Goal: Feedback & Contribution: Contribute content

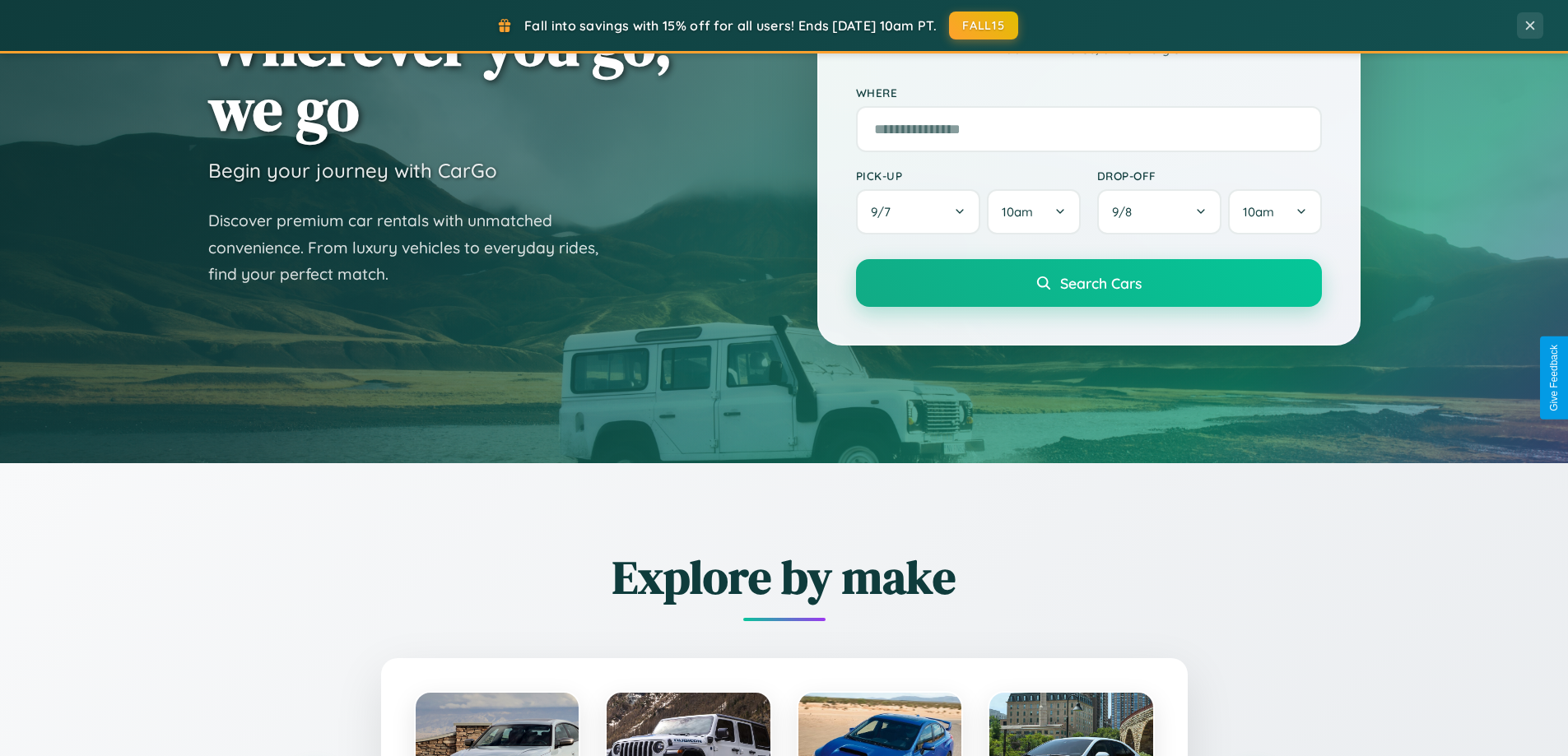
scroll to position [3165, 0]
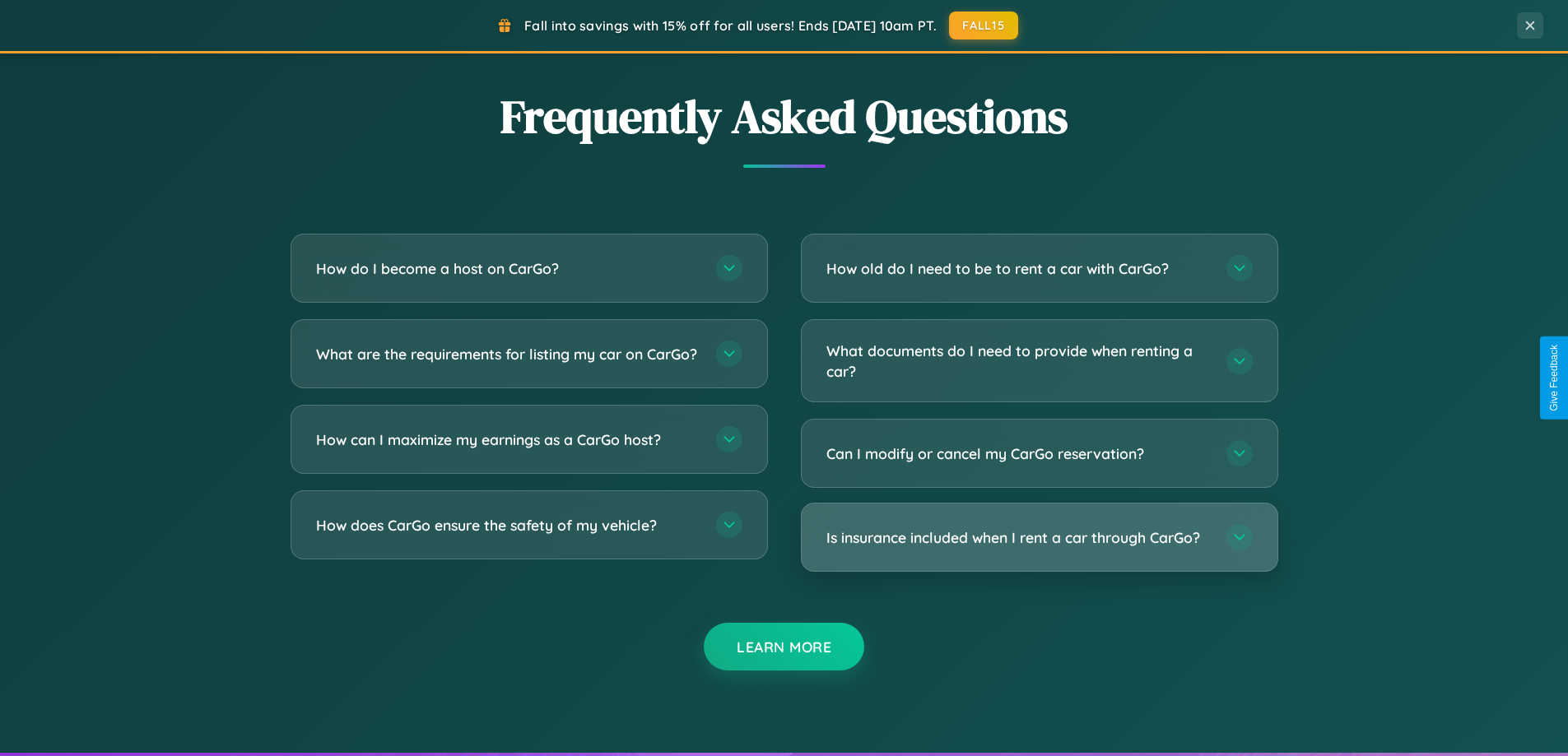
click at [1038, 537] on h3 "Is insurance included when I rent a car through CarGo?" at bounding box center [1017, 537] width 383 height 20
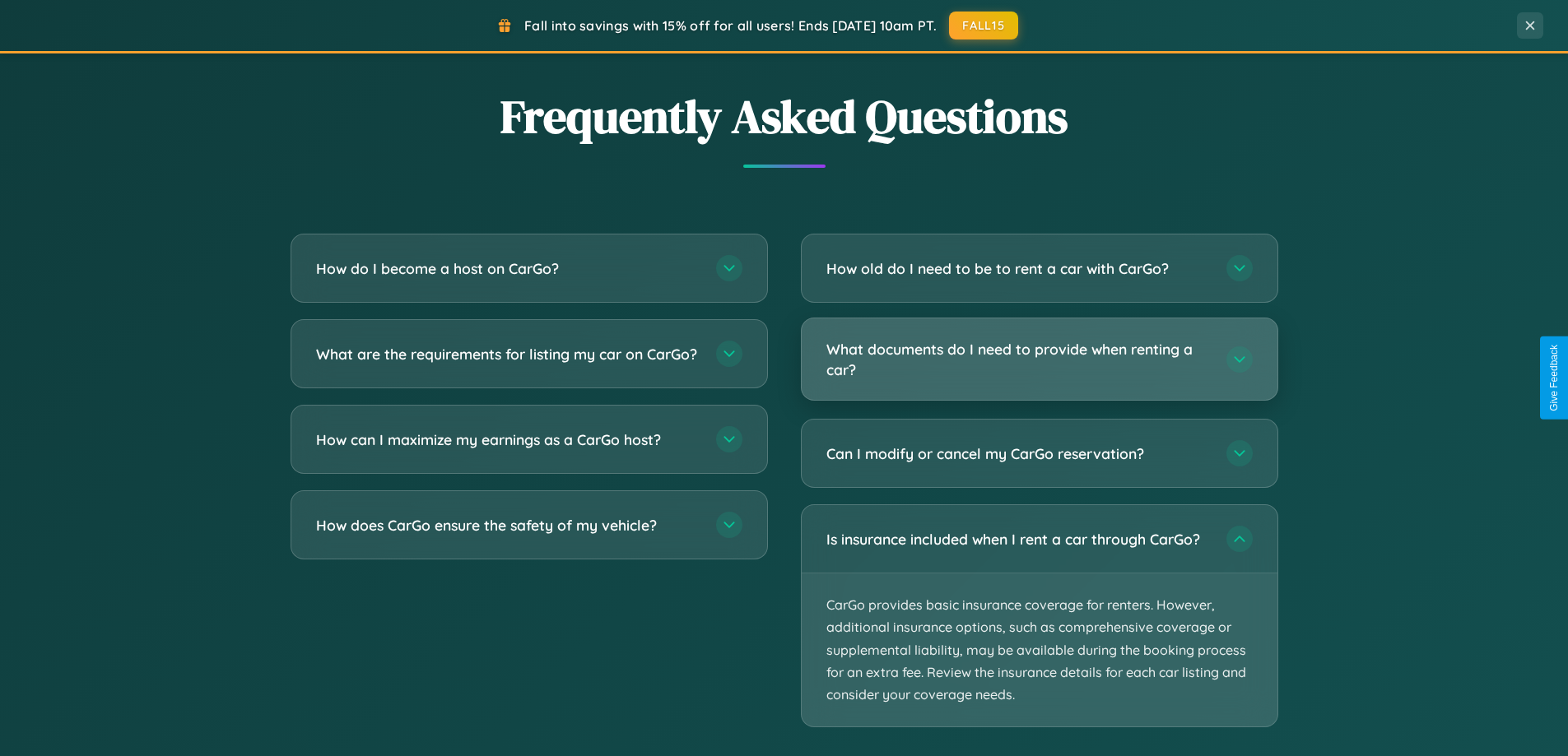
click at [1038, 361] on h3 "What documents do I need to provide when renting a car?" at bounding box center [1017, 359] width 383 height 40
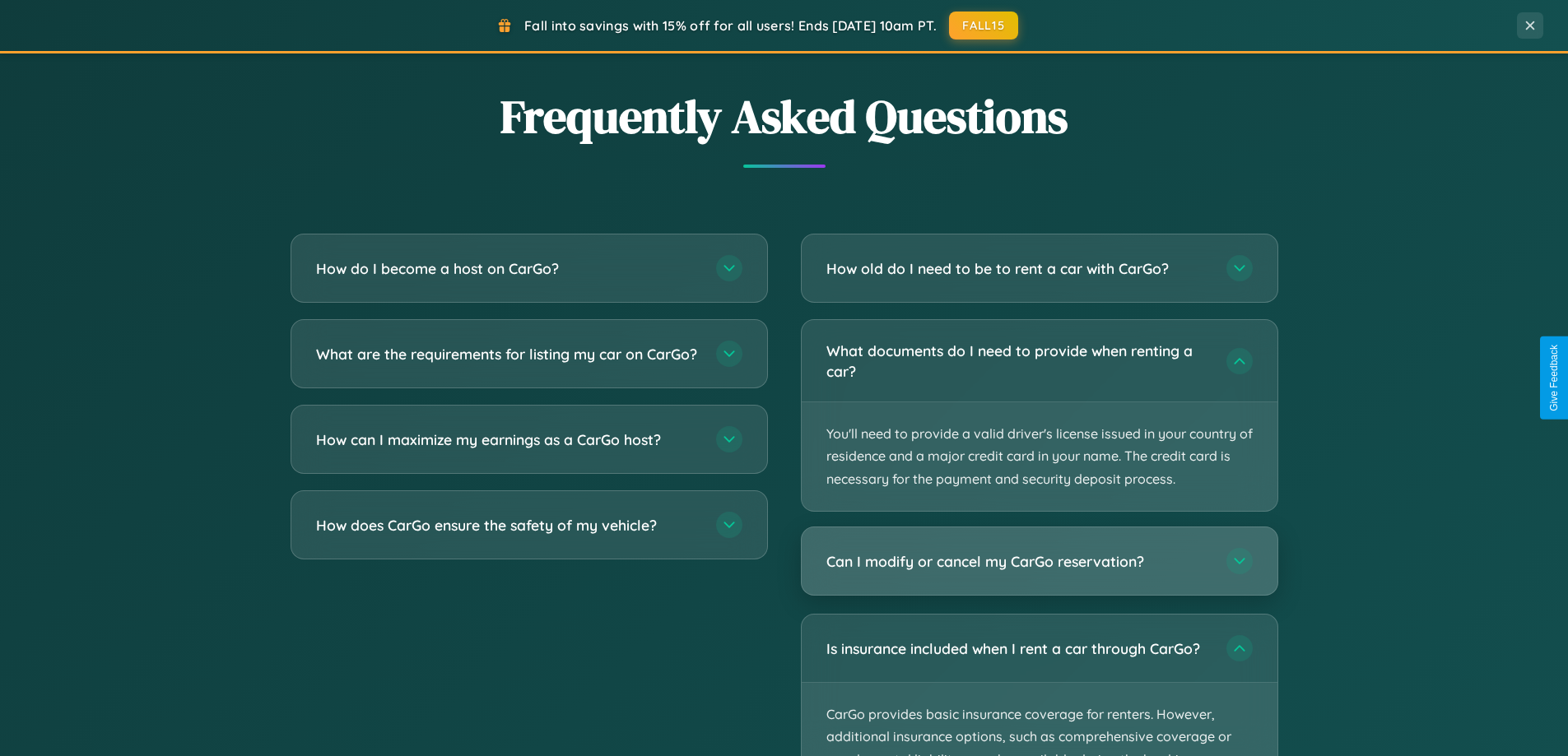
click at [1038, 561] on h3 "Can I modify or cancel my CarGo reservation?" at bounding box center [1017, 560] width 383 height 20
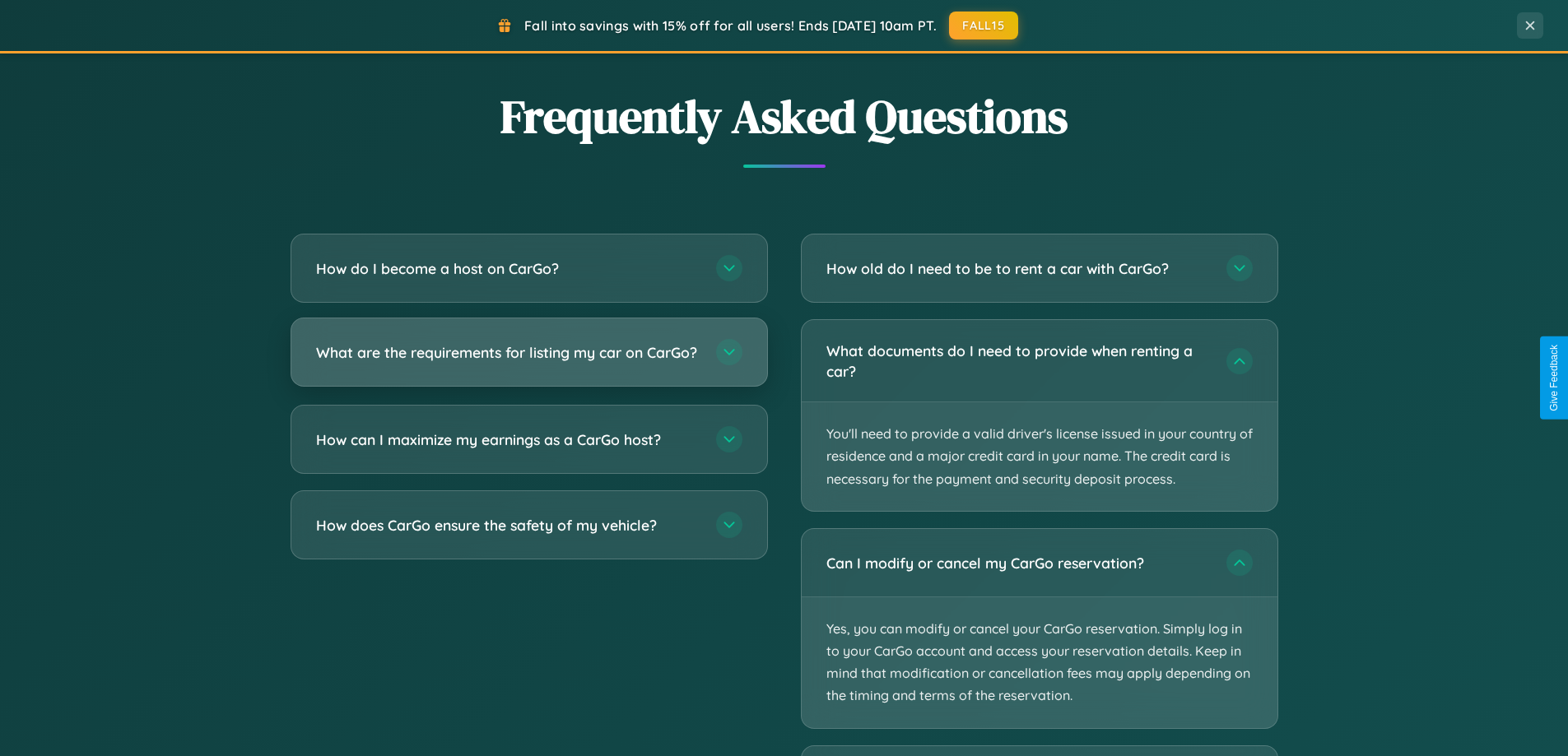
click at [529, 359] on h3 "What are the requirements for listing my car on CarGo?" at bounding box center [508, 352] width 383 height 20
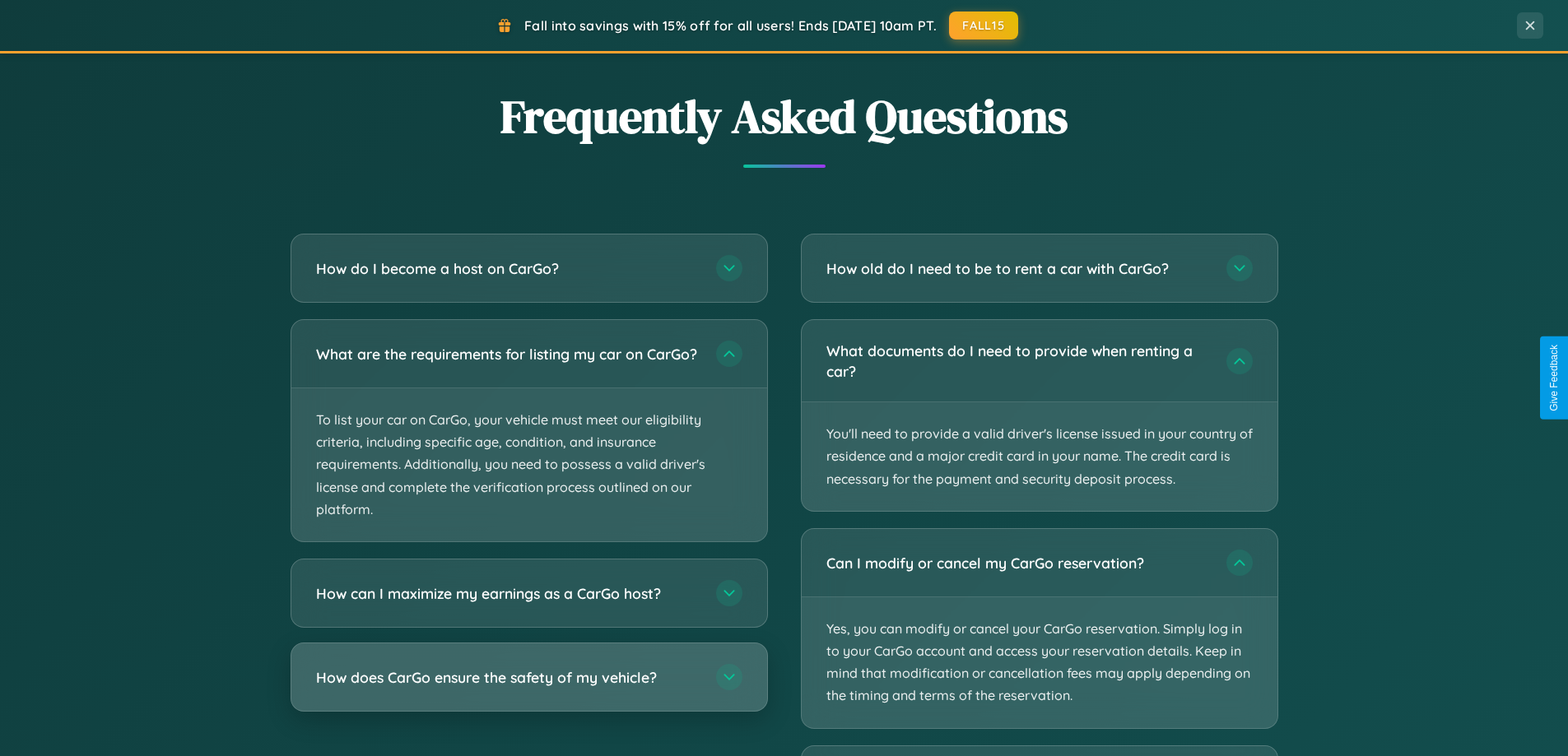
click at [529, 688] on h3 "How does CarGo ensure the safety of my vehicle?" at bounding box center [508, 677] width 383 height 20
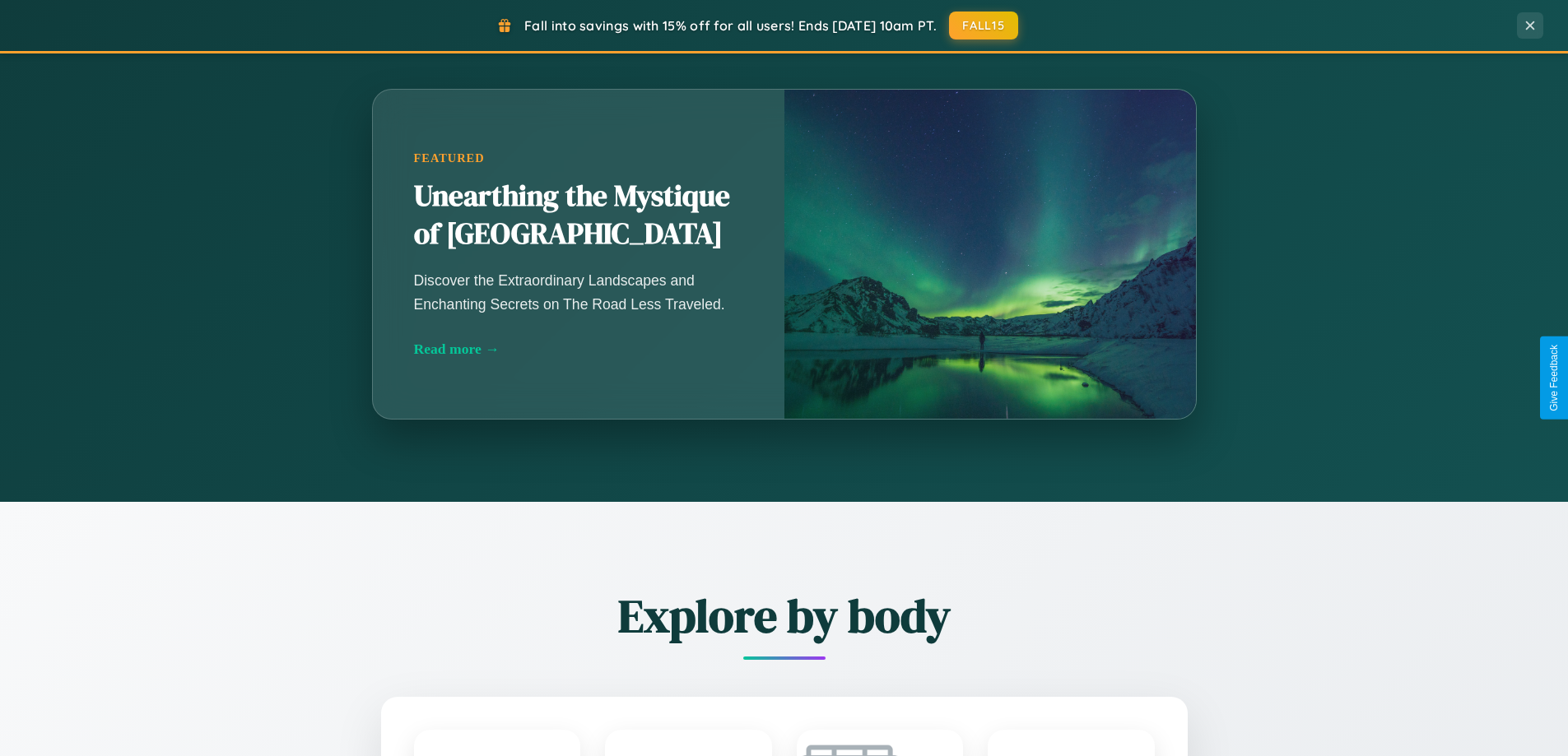
scroll to position [1132, 0]
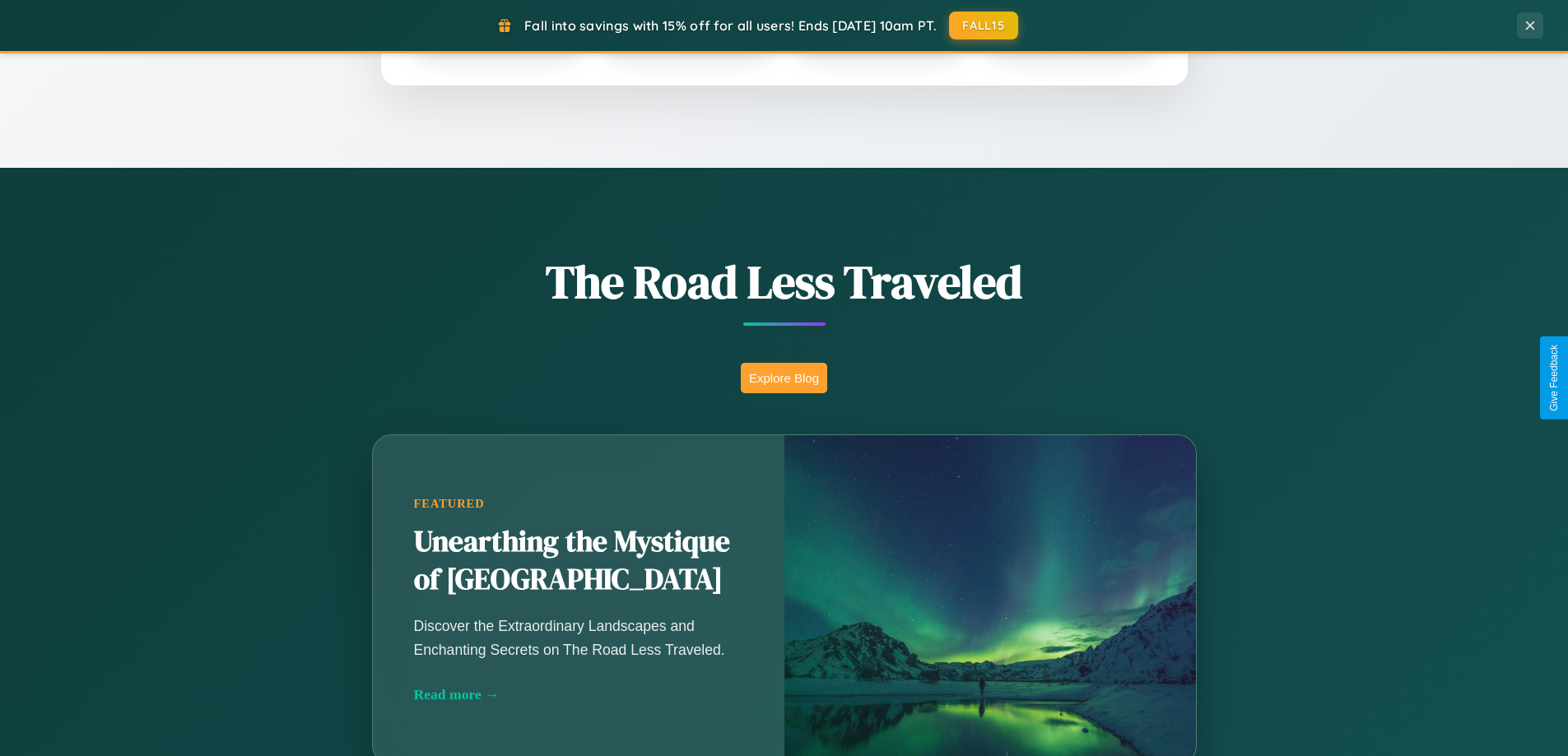
click at [784, 377] on button "Explore Blog" at bounding box center [784, 378] width 87 height 31
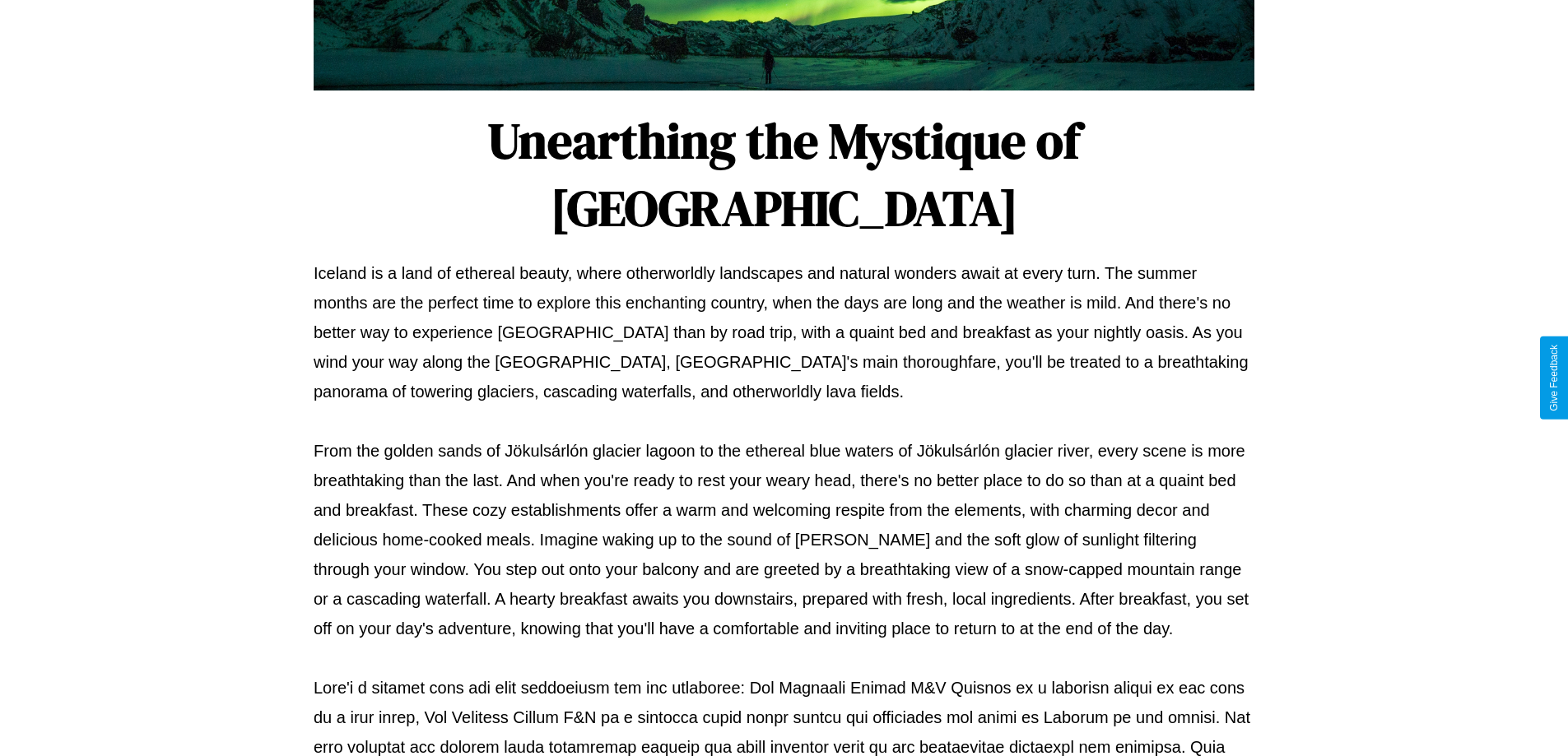
scroll to position [532, 0]
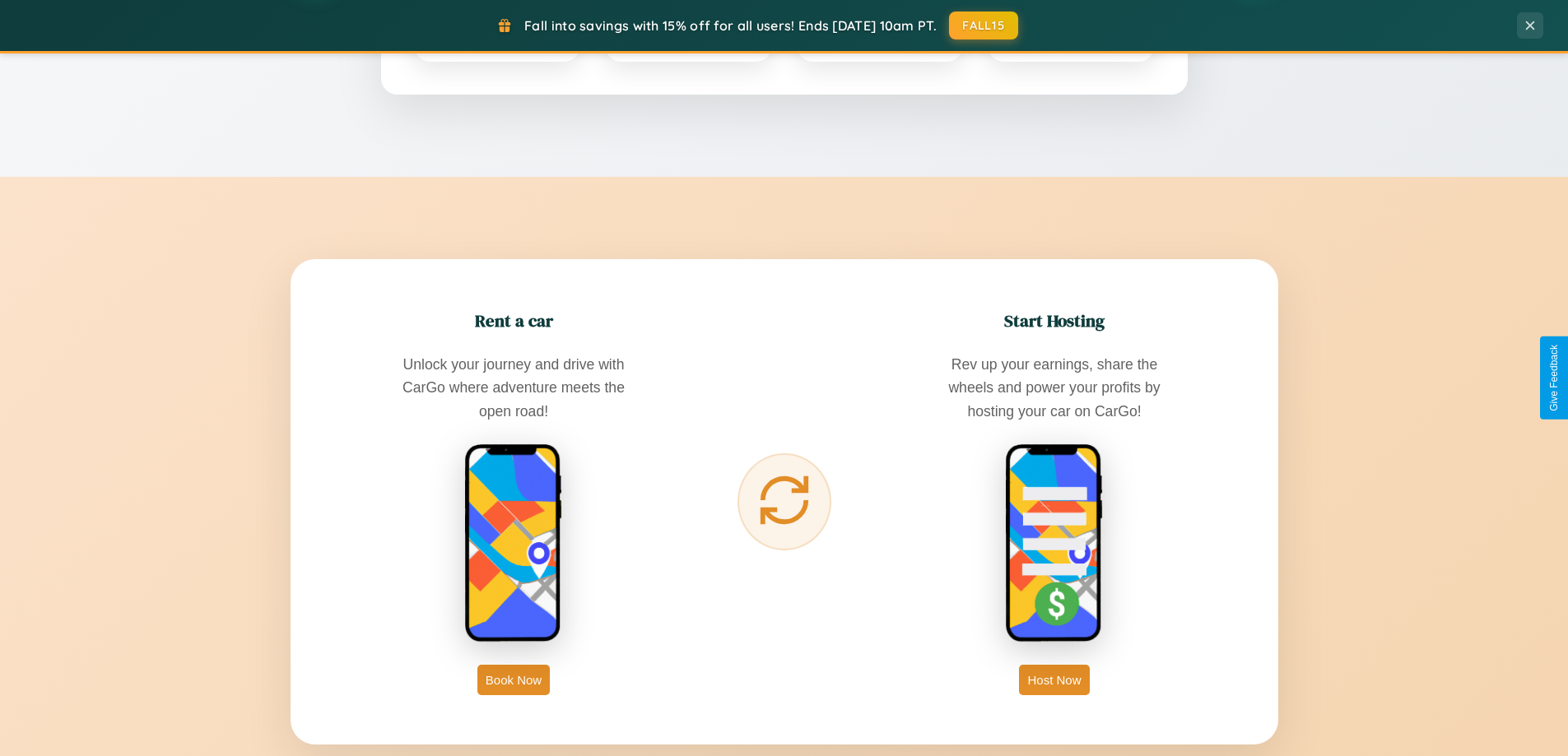
scroll to position [2642, 0]
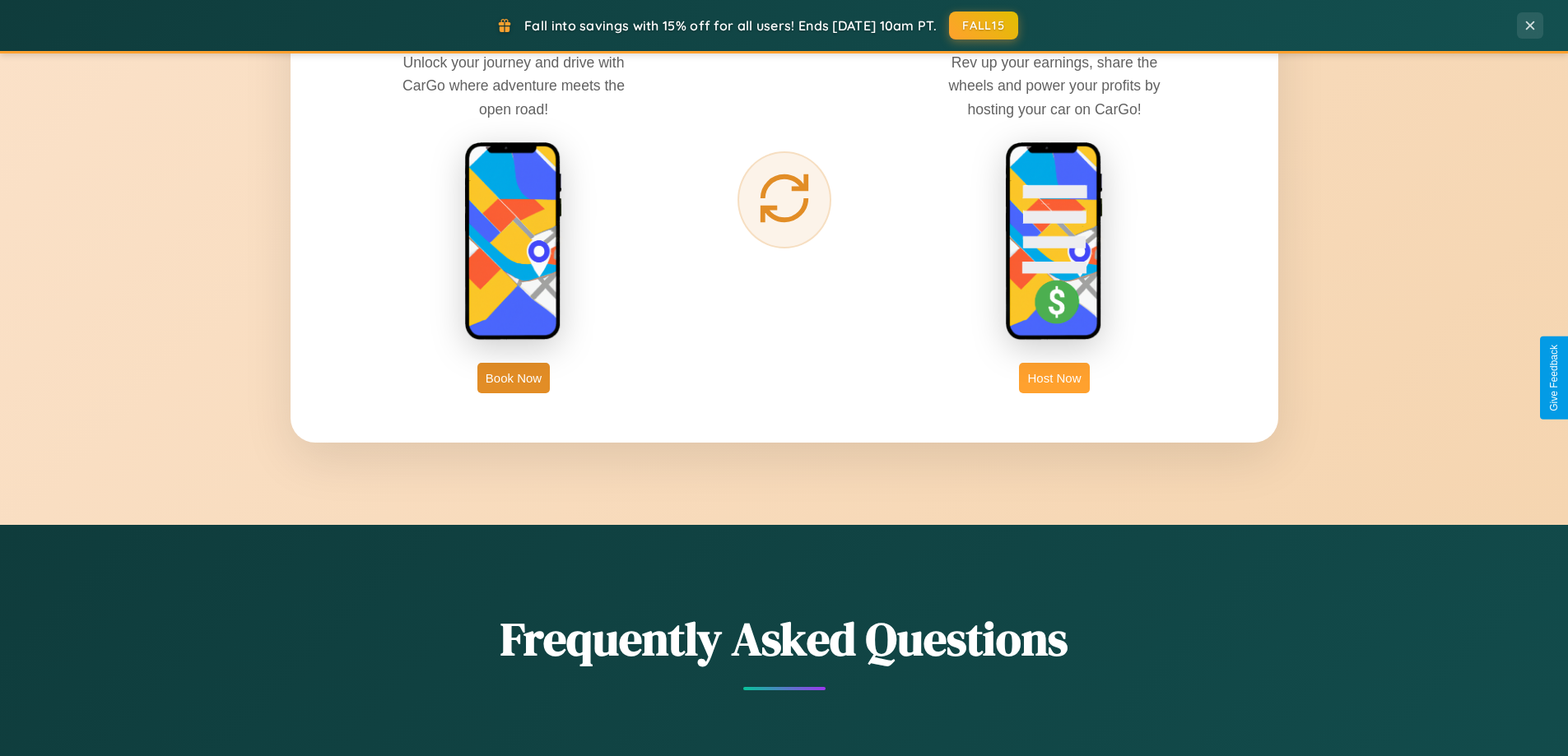
click at [1055, 377] on button "Host Now" at bounding box center [1054, 378] width 69 height 31
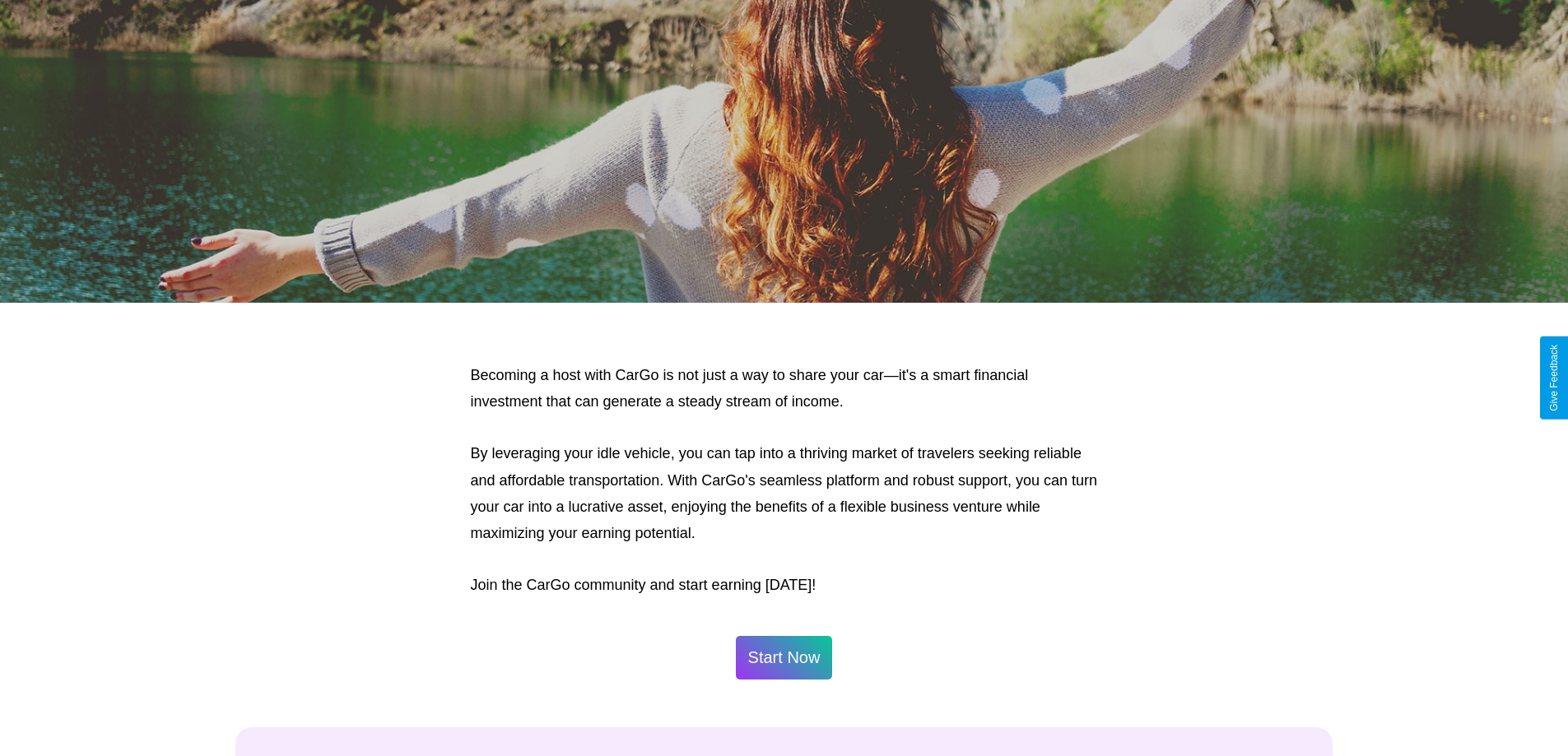
scroll to position [2223, 0]
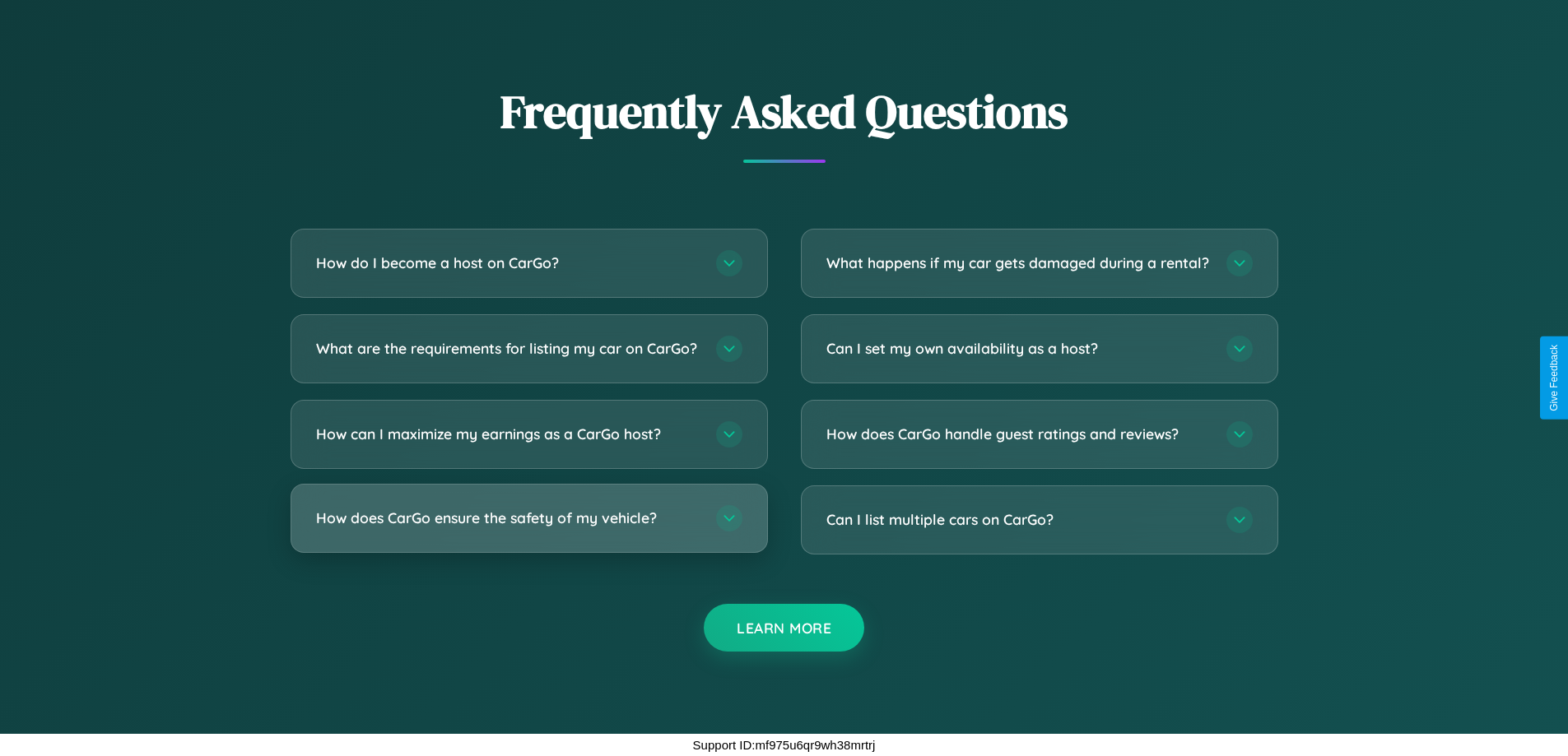
click at [529, 518] on h3 "How does CarGo ensure the safety of my vehicle?" at bounding box center [508, 517] width 383 height 20
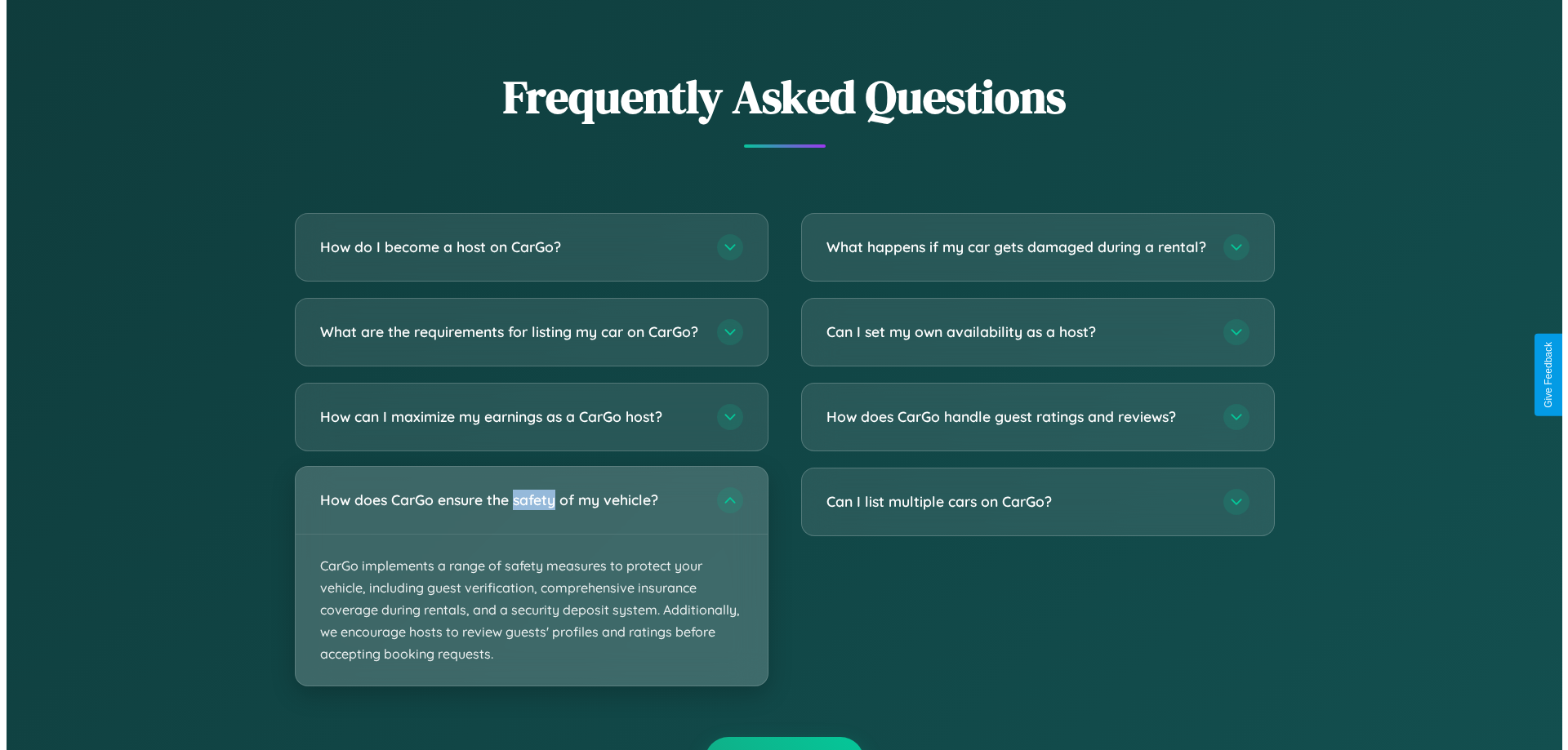
scroll to position [1701, 0]
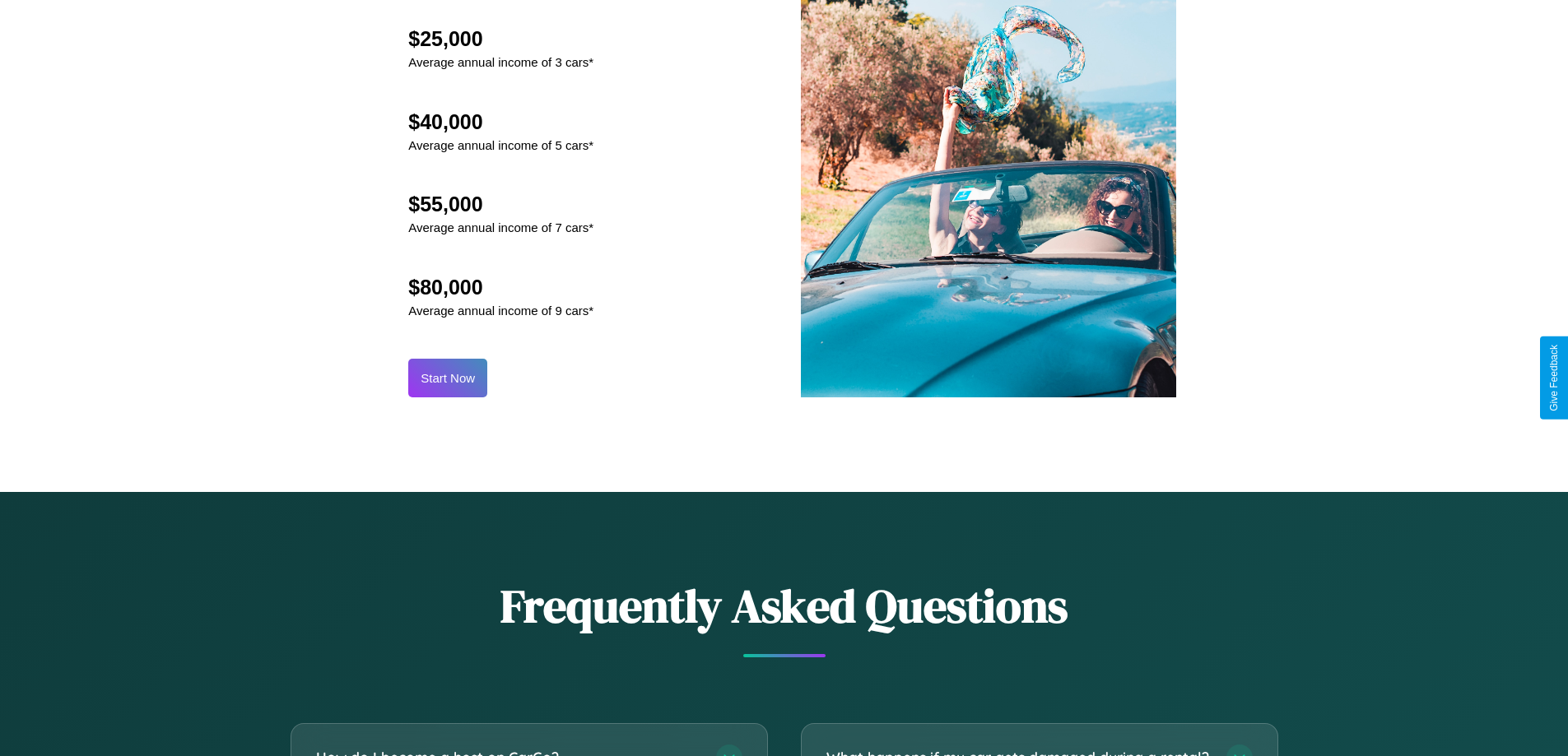
click at [448, 377] on button "Start Now" at bounding box center [448, 378] width 79 height 39
